Goal: Transaction & Acquisition: Purchase product/service

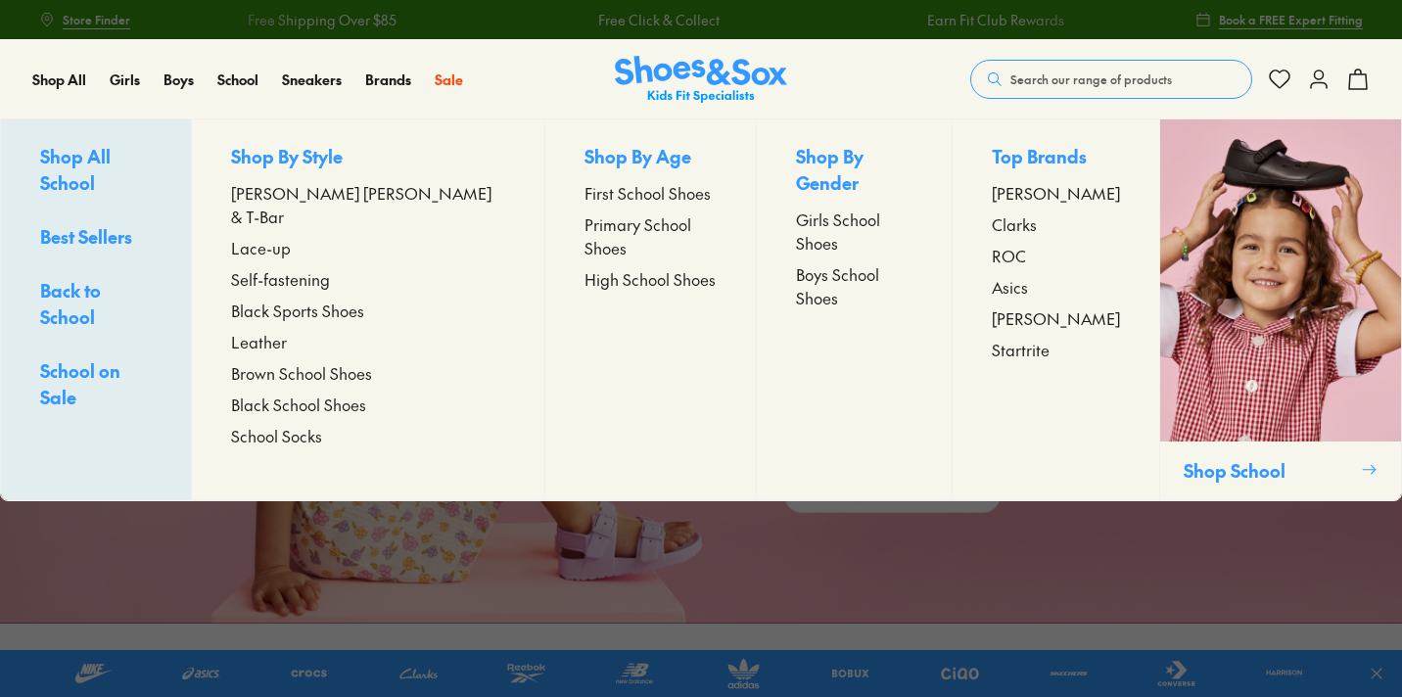
click at [287, 330] on span "Leather" at bounding box center [259, 342] width 56 height 24
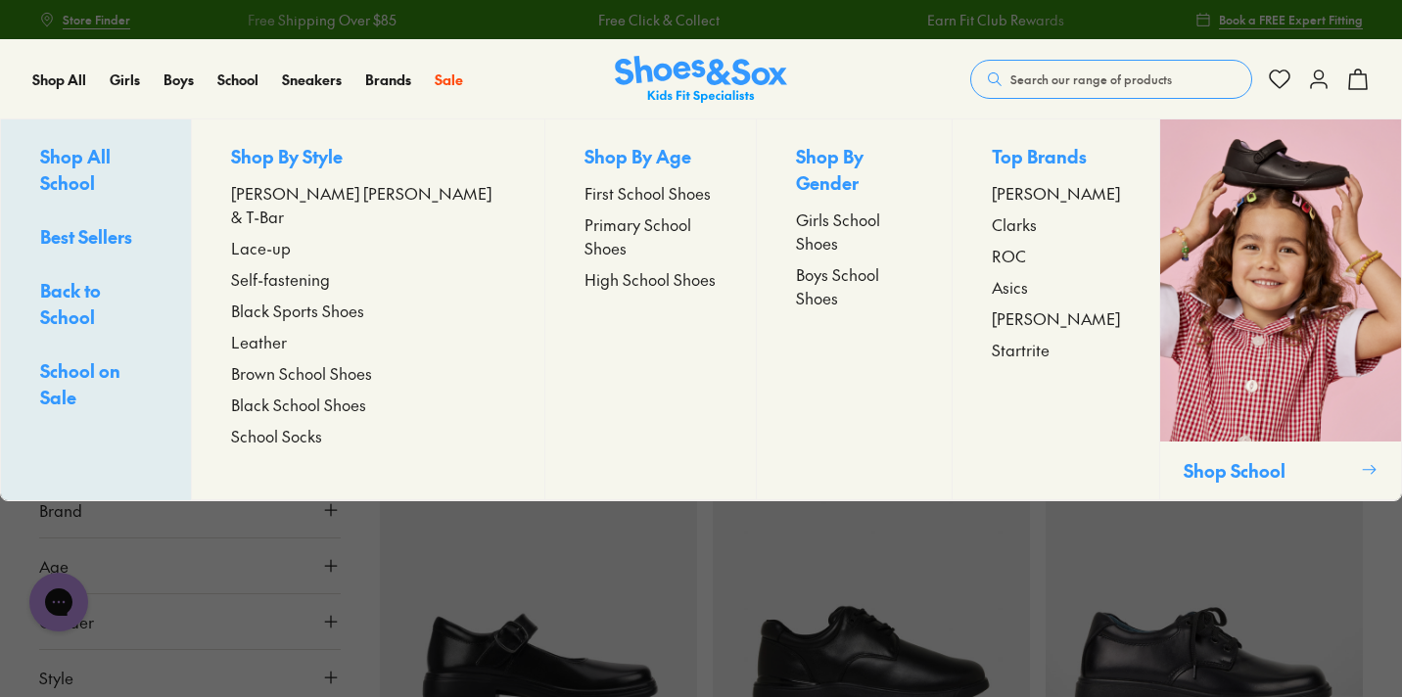
click at [585, 267] on span "High School Shoes" at bounding box center [650, 279] width 131 height 24
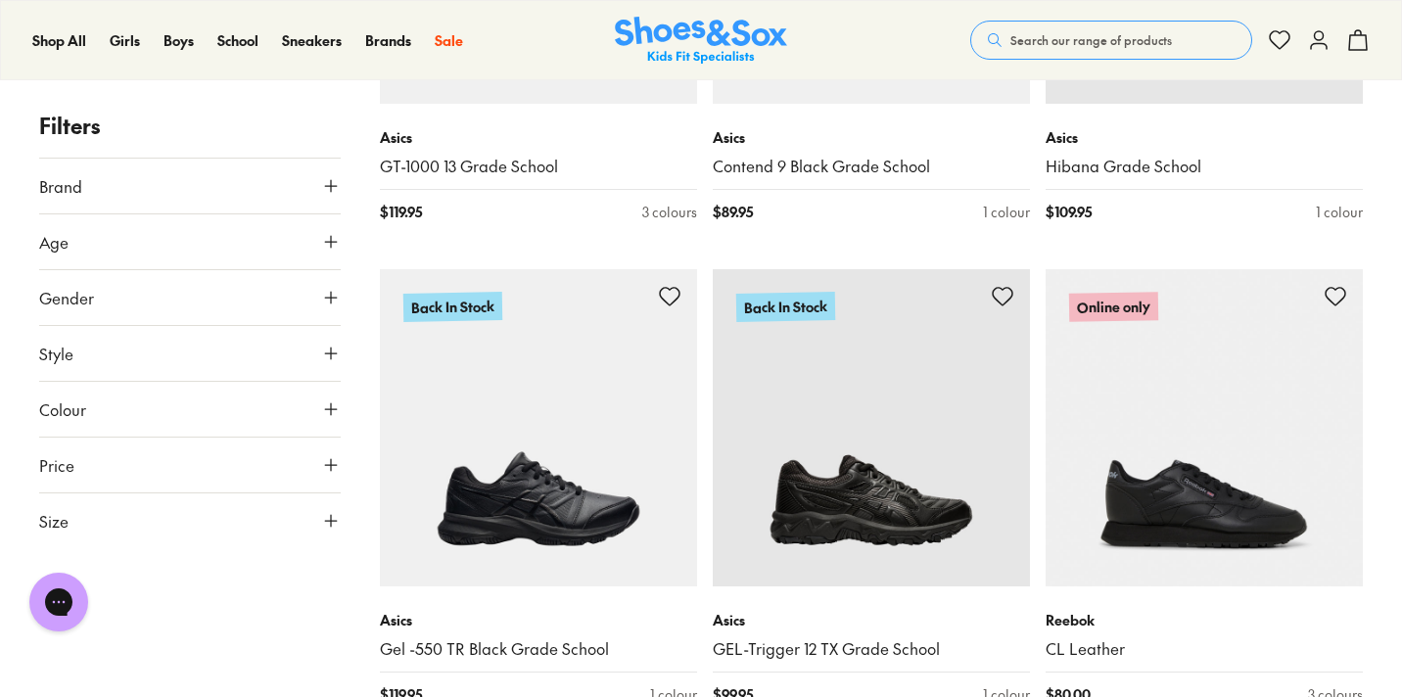
scroll to position [1095, 0]
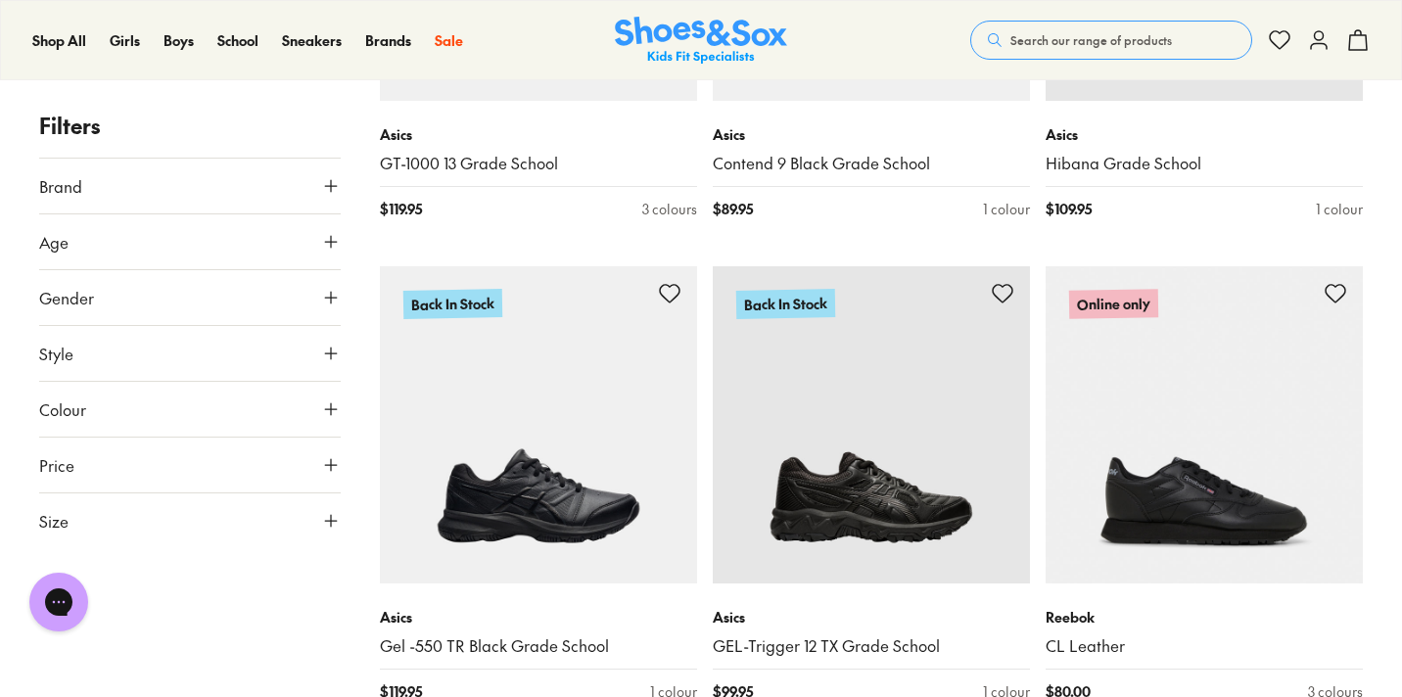
click at [339, 303] on icon at bounding box center [331, 298] width 20 height 20
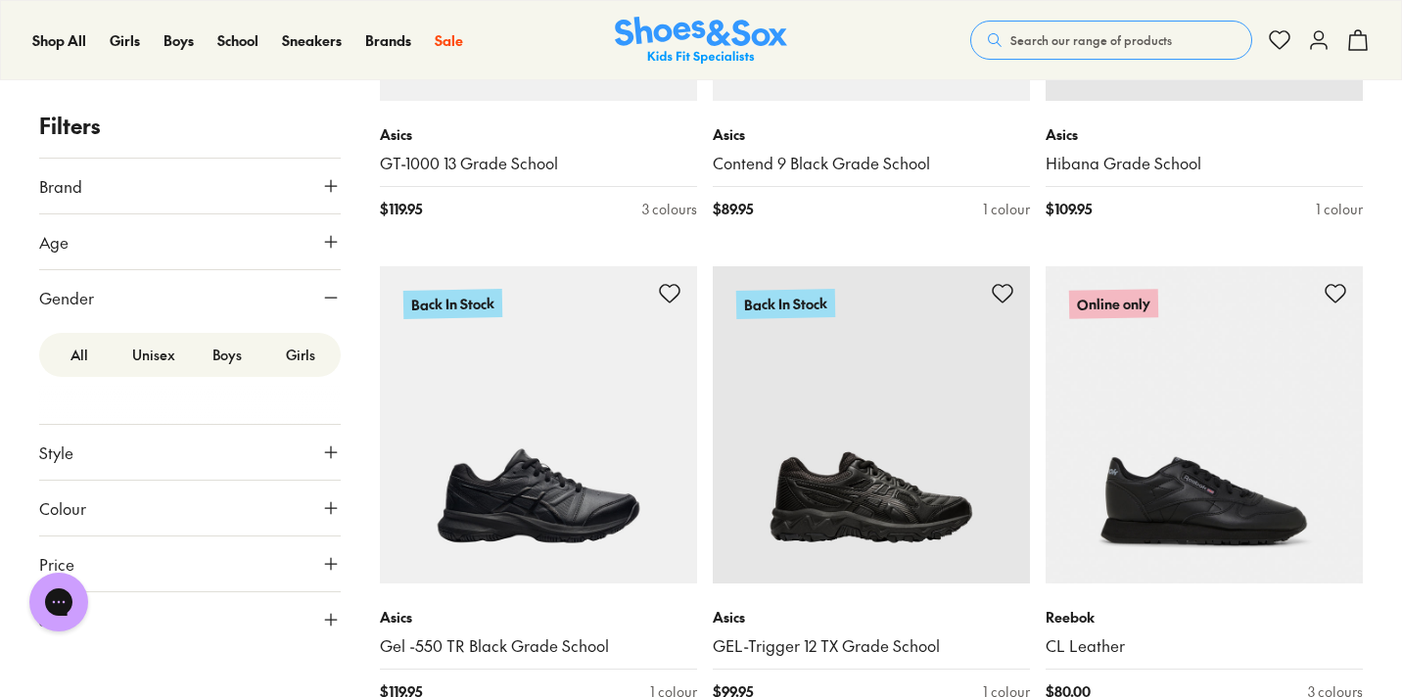
click at [301, 354] on label "Girls" at bounding box center [299, 355] width 73 height 36
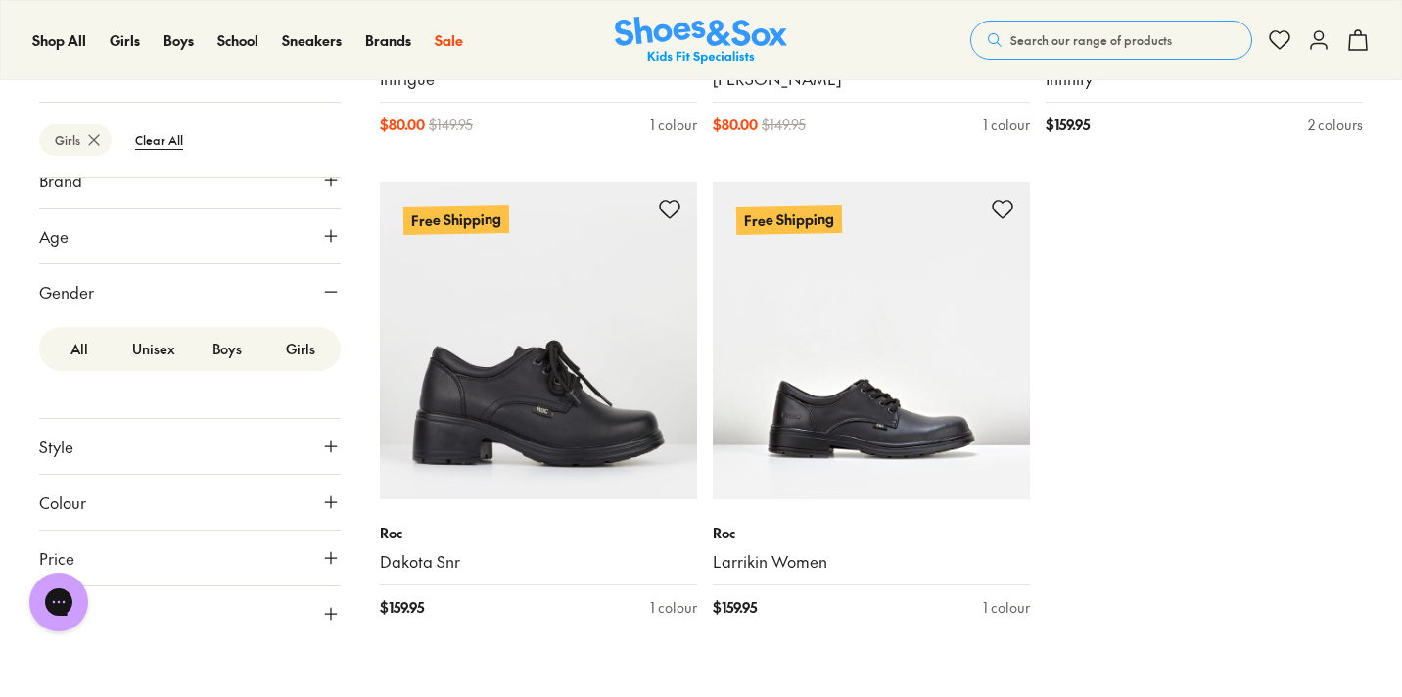
scroll to position [1532, 0]
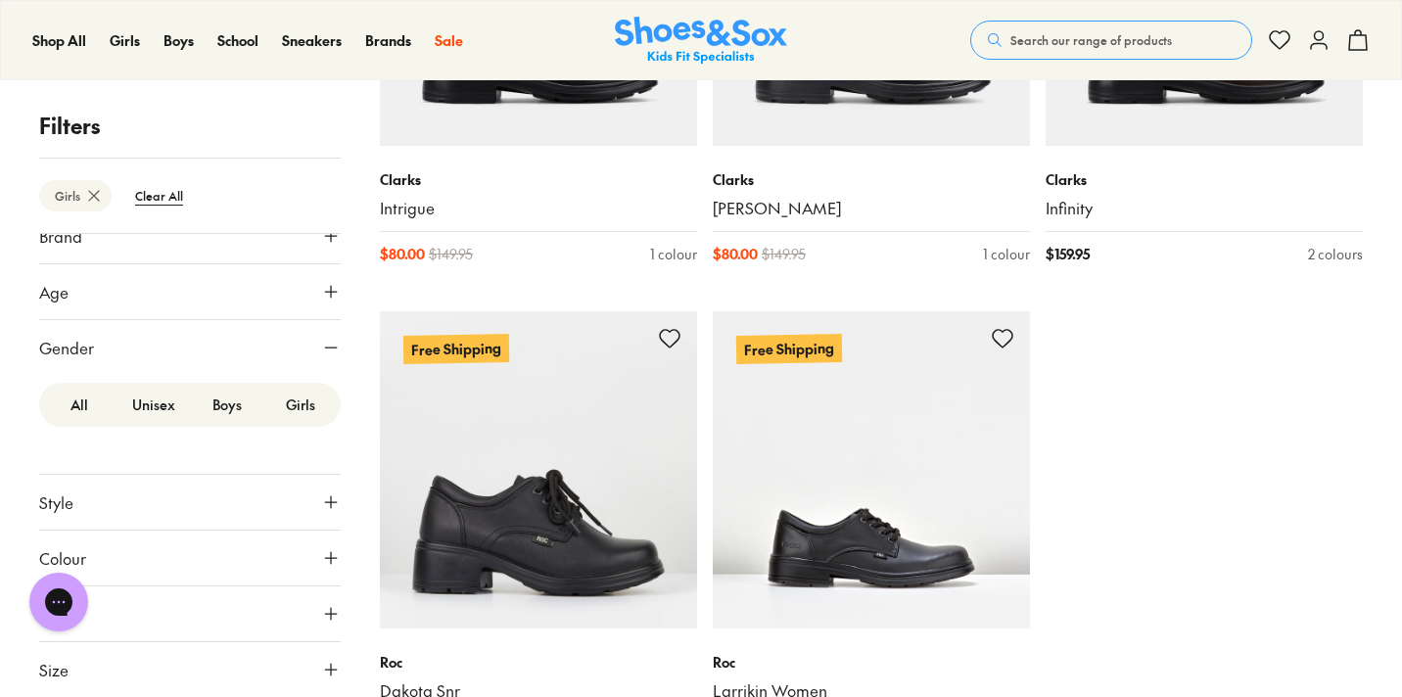
click at [75, 408] on label "All" at bounding box center [79, 405] width 73 height 36
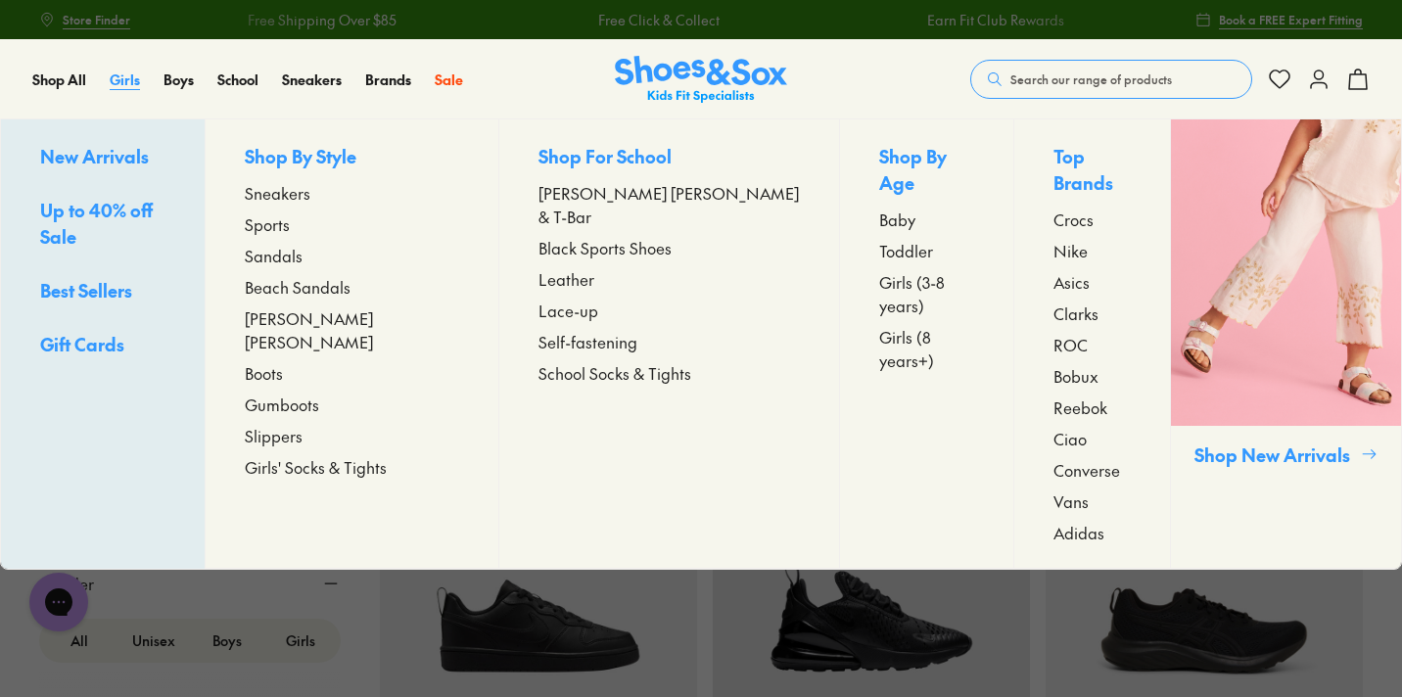
click at [114, 70] on span "Girls" at bounding box center [125, 80] width 30 height 20
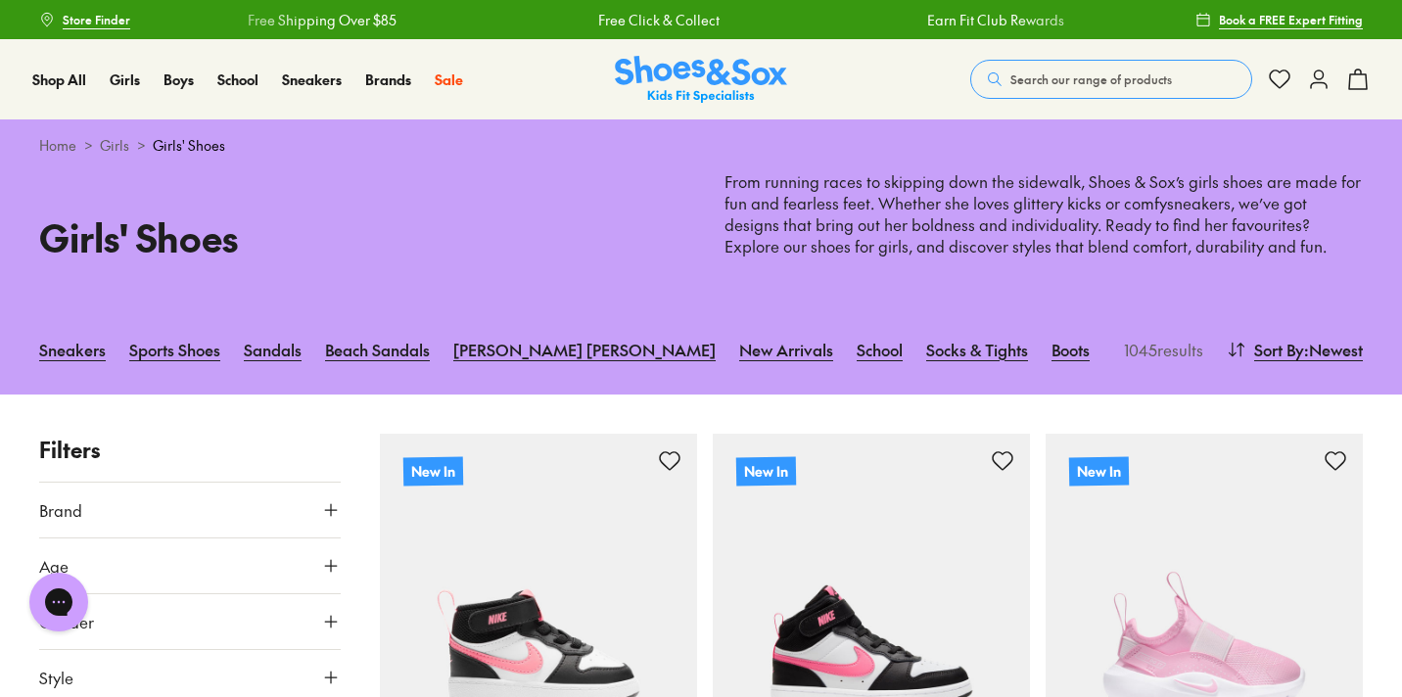
click at [1166, 74] on button "Search our range of products" at bounding box center [1111, 79] width 282 height 39
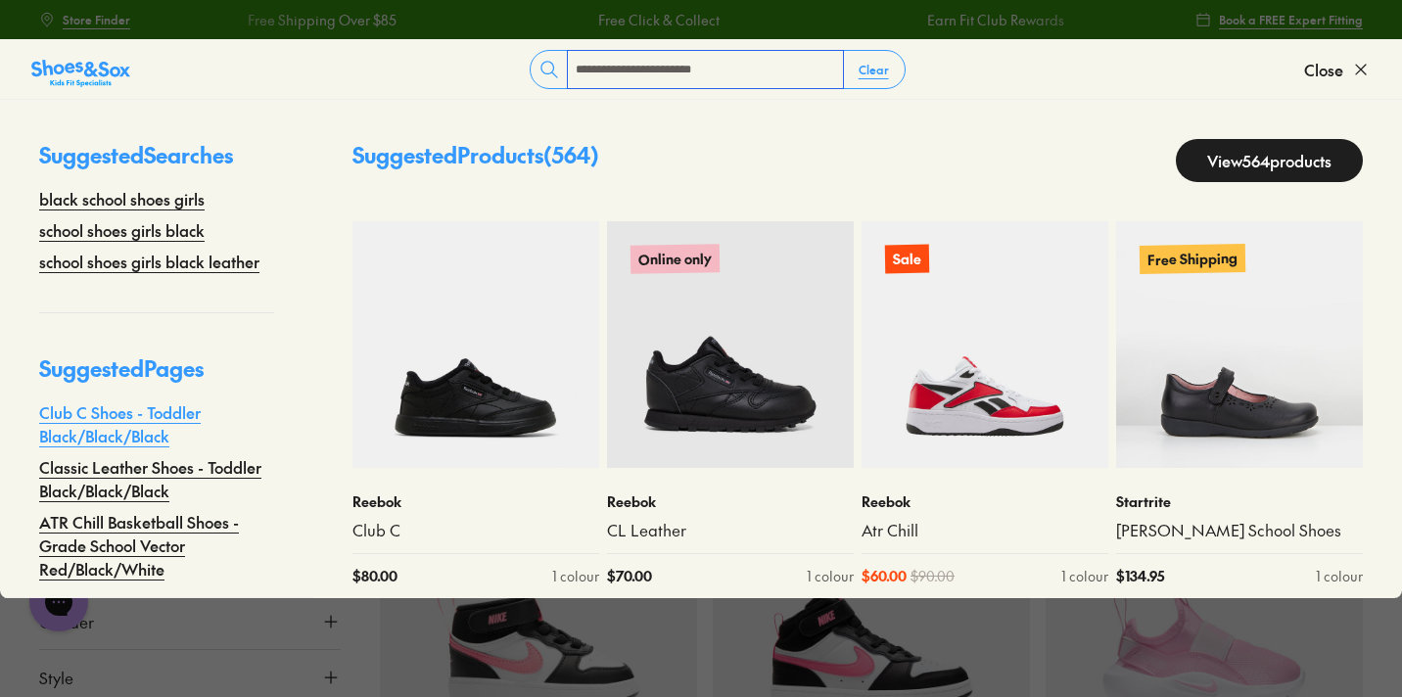
scroll to position [18, 0]
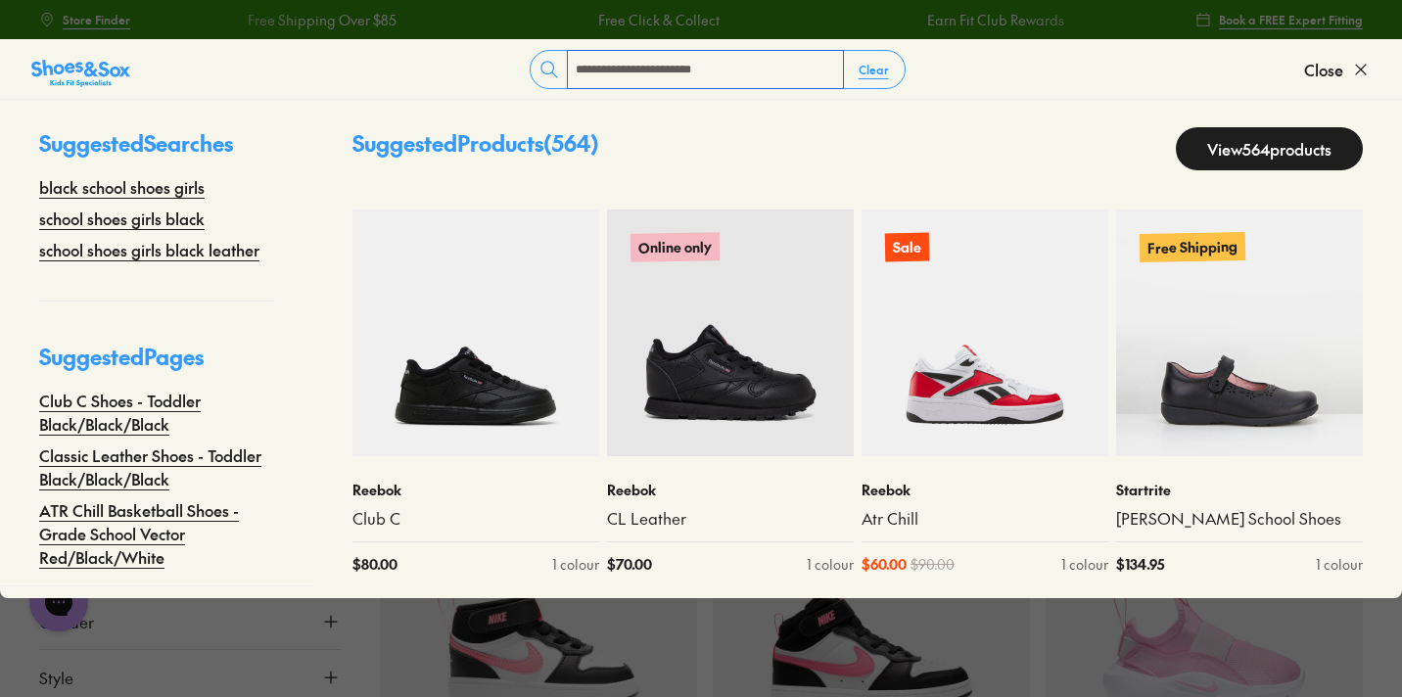
click at [751, 66] on input "**********" at bounding box center [705, 69] width 275 height 37
type input "**********"
click at [1330, 71] on span "Close" at bounding box center [1323, 70] width 39 height 24
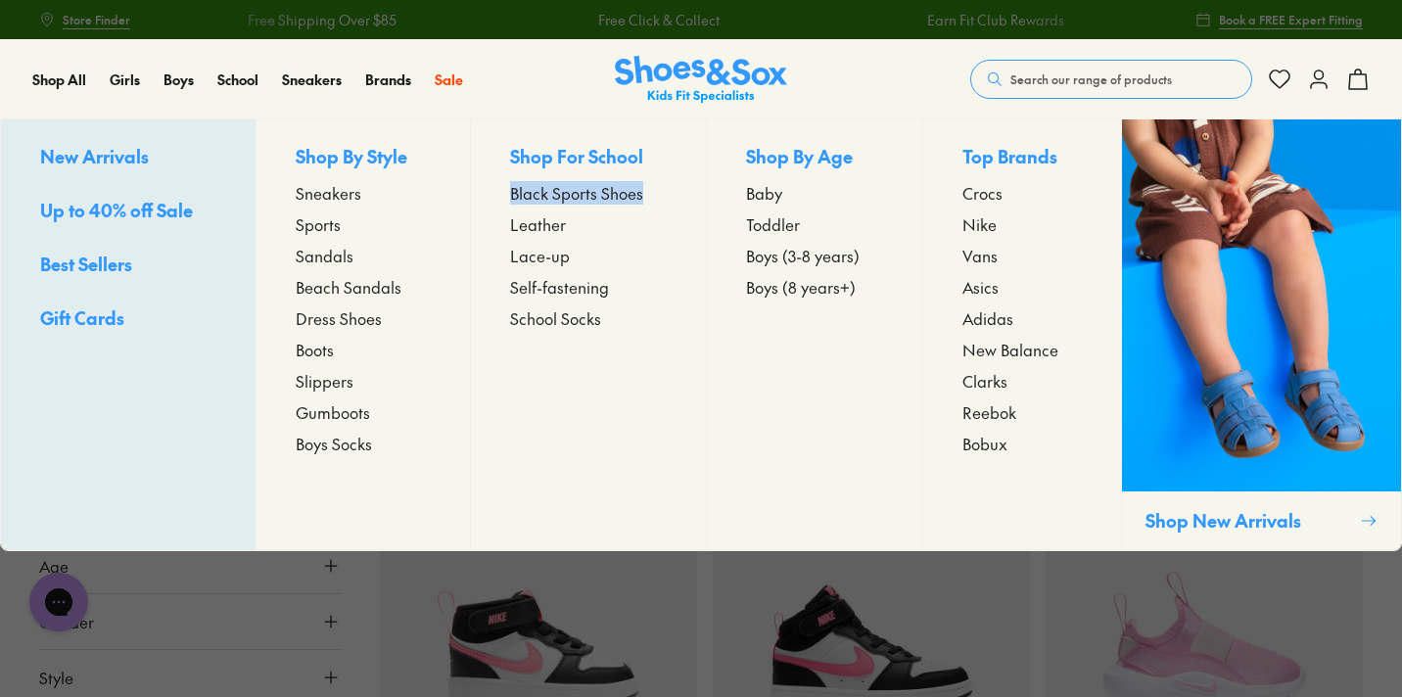
click at [551, 192] on span "Black Sports Shoes" at bounding box center [576, 193] width 133 height 24
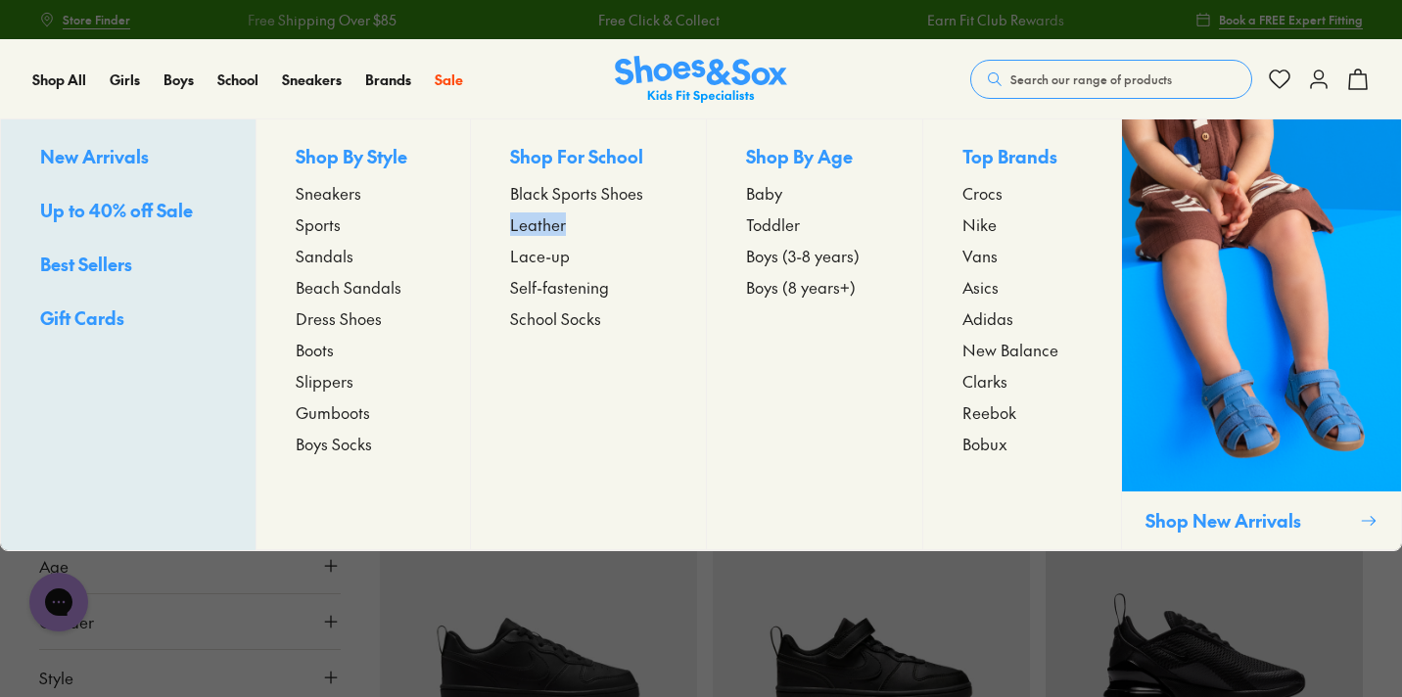
click at [546, 253] on span "Lace-up" at bounding box center [540, 256] width 60 height 24
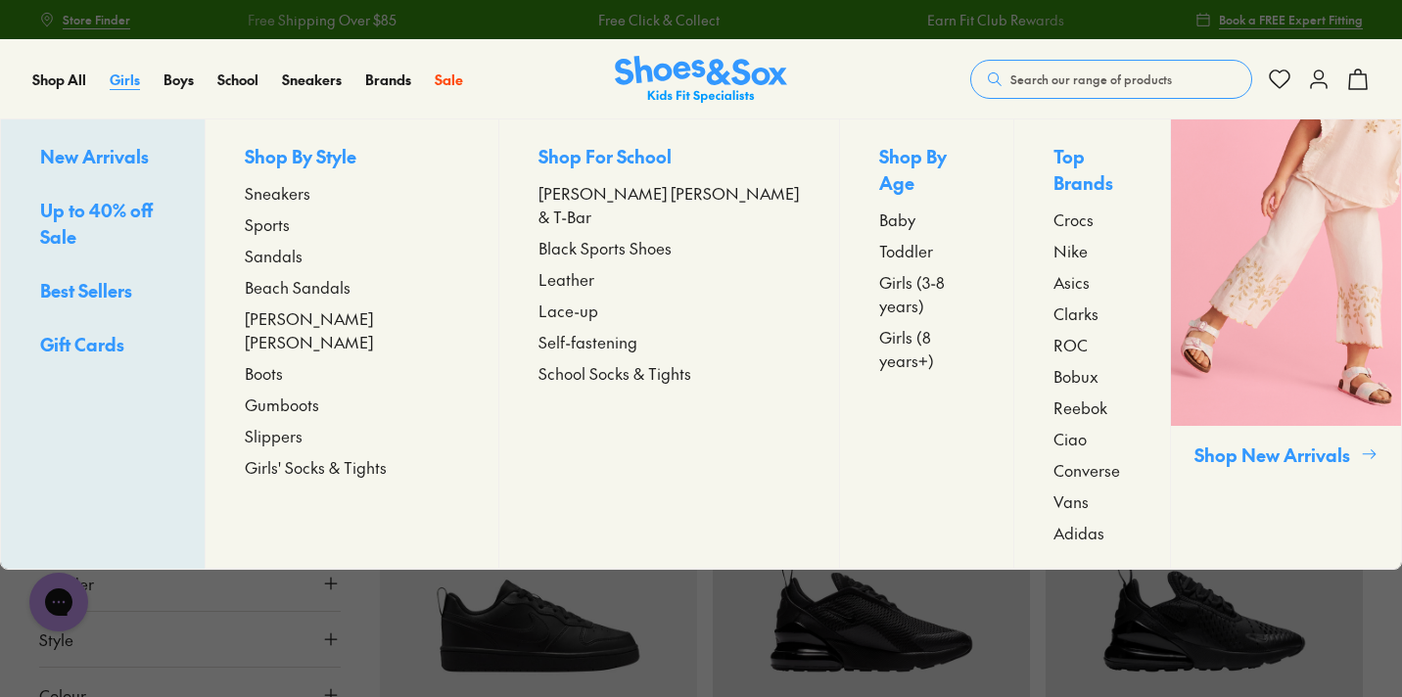
click at [123, 75] on span "Girls" at bounding box center [125, 80] width 30 height 20
